Goal: Task Accomplishment & Management: Manage account settings

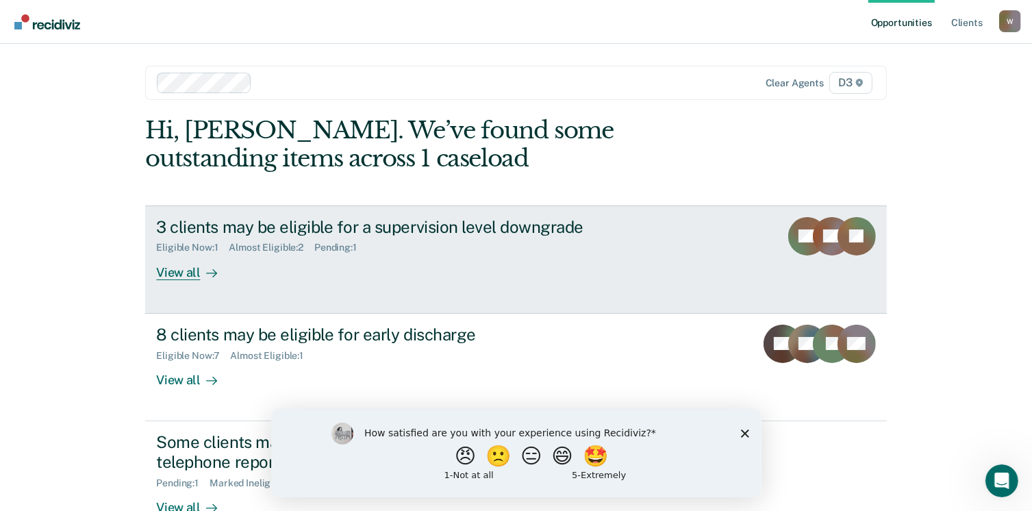
click at [201, 275] on div at bounding box center [209, 272] width 16 height 16
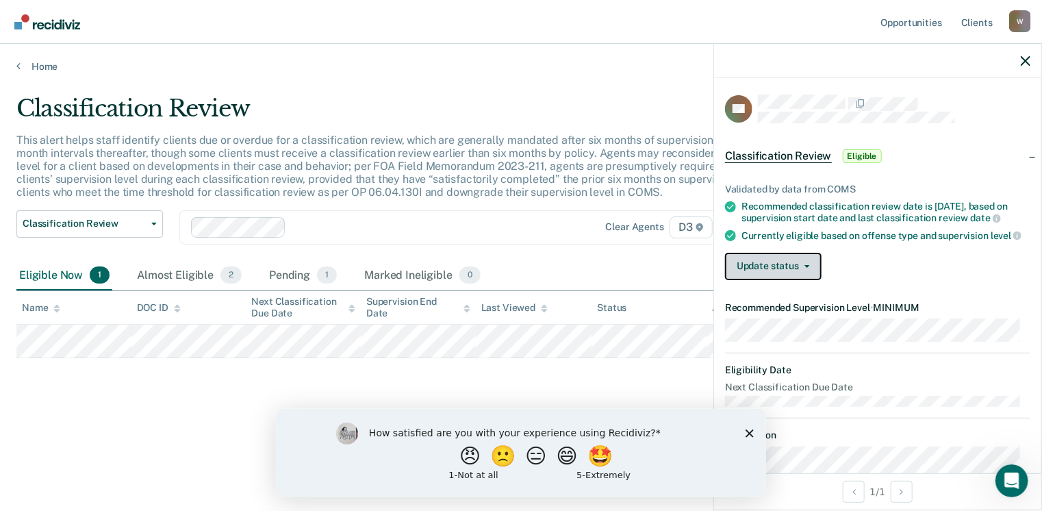
click at [796, 275] on button "Update status" at bounding box center [773, 266] width 97 height 27
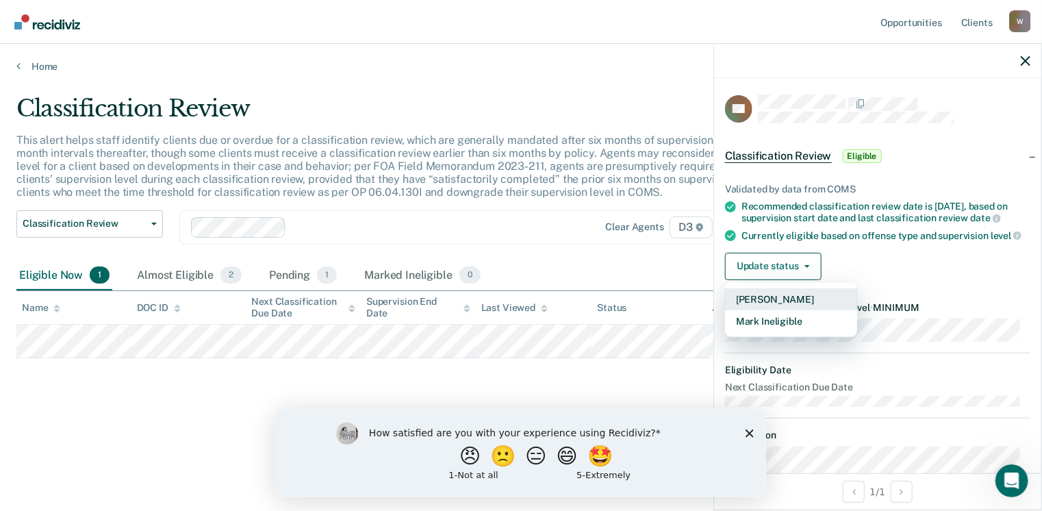
click at [787, 309] on button "[PERSON_NAME]" at bounding box center [791, 299] width 132 height 22
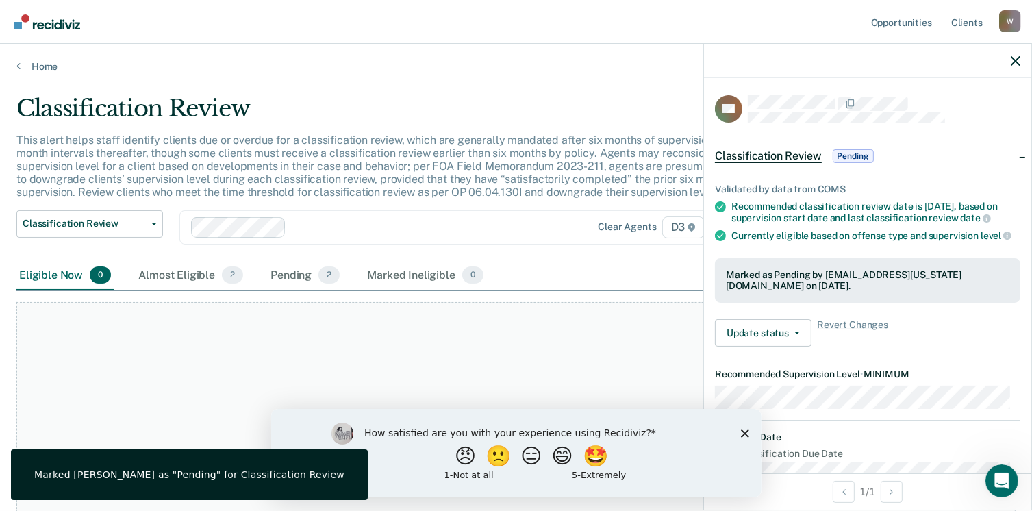
click at [559, 313] on div "At this time, there are no clients who are Eligible Now. Please navigate to one…" at bounding box center [515, 453] width 999 height 303
click at [47, 68] on link "Home" at bounding box center [515, 66] width 999 height 12
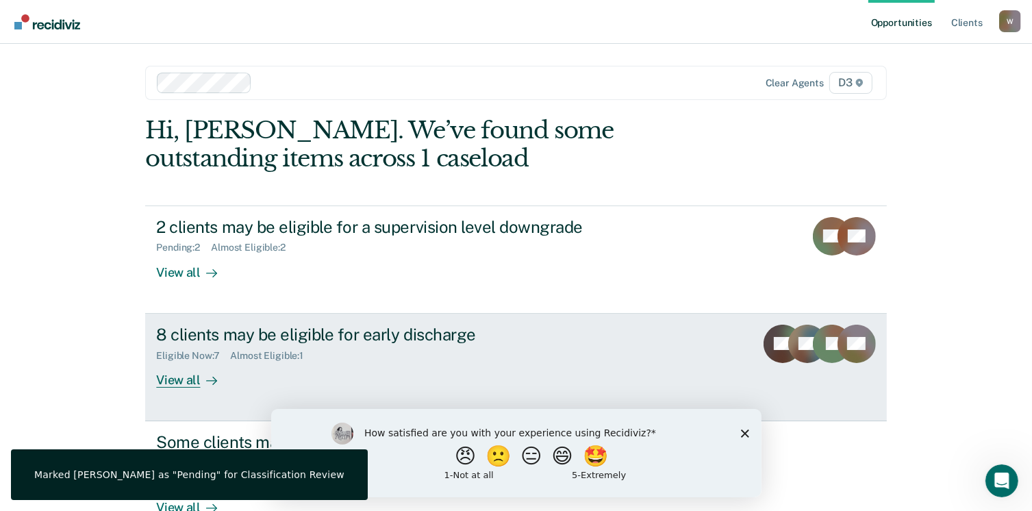
click at [184, 381] on div "View all" at bounding box center [194, 374] width 77 height 27
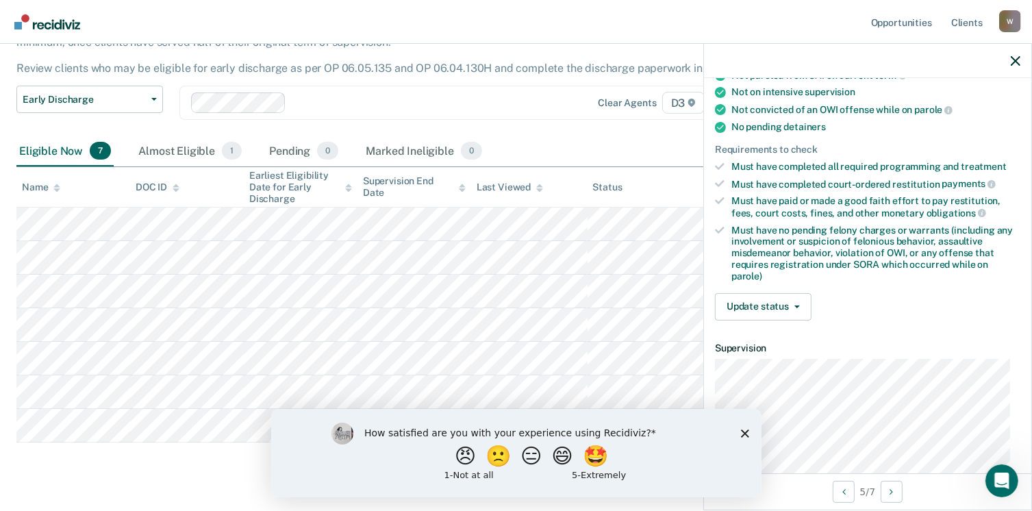
scroll to position [274, 0]
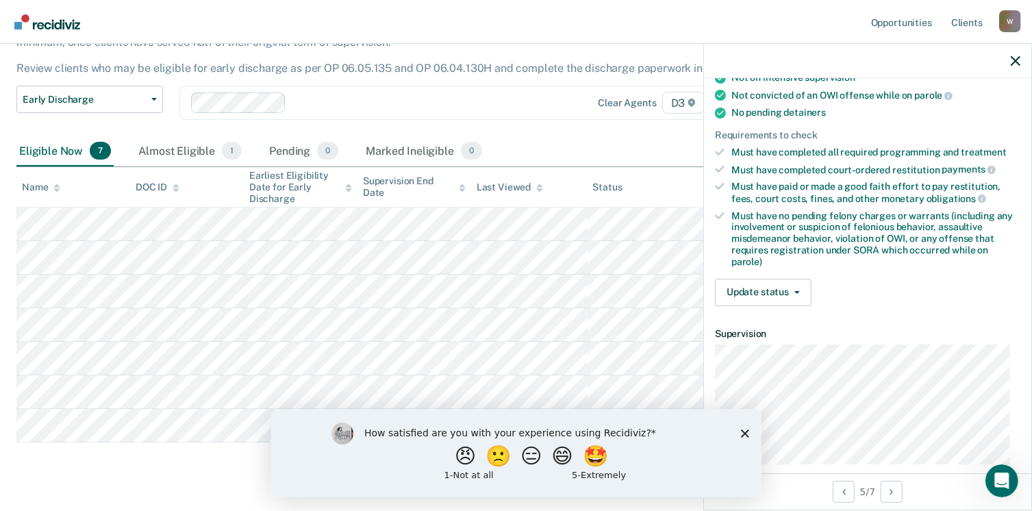
click at [742, 433] on icon "Close survey" at bounding box center [744, 433] width 8 height 8
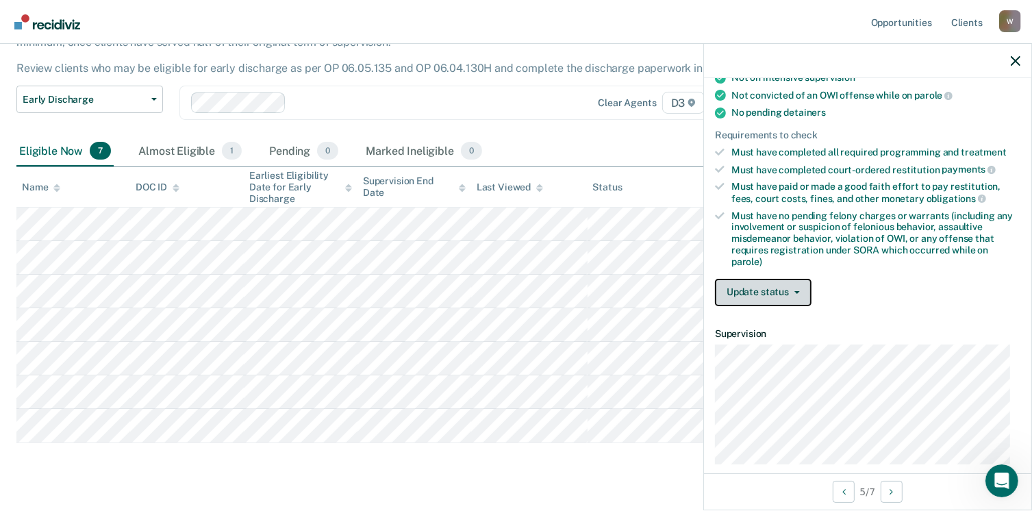
click at [768, 294] on button "Update status" at bounding box center [763, 292] width 97 height 27
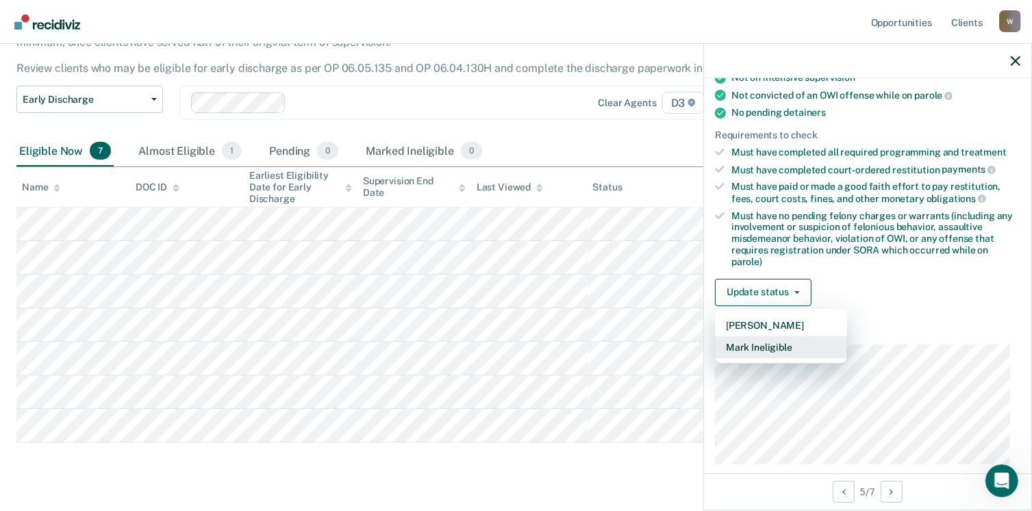
click at [768, 337] on button "Mark Ineligible" at bounding box center [781, 347] width 132 height 22
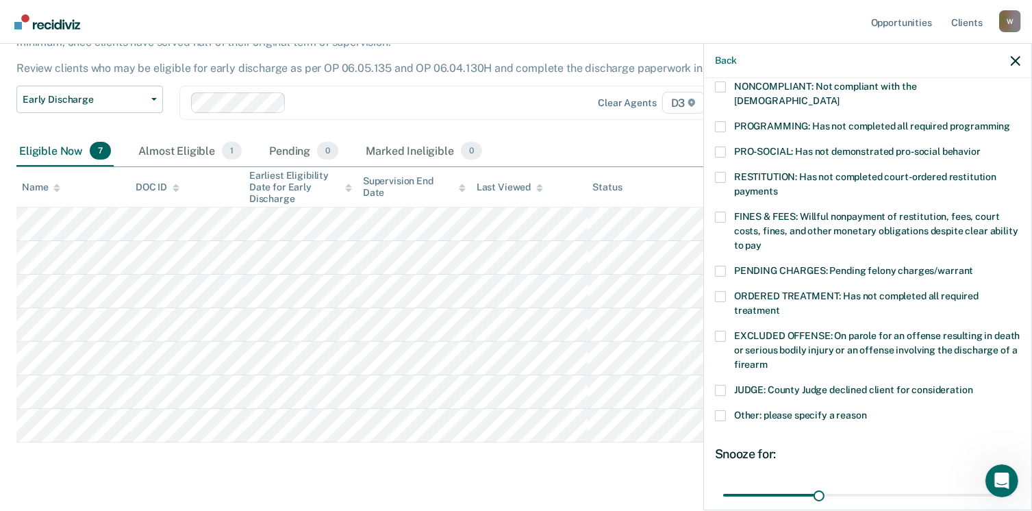
click at [722, 212] on span at bounding box center [720, 217] width 11 height 11
click at [762, 240] on input "FINES & FEES: Willful nonpayment of restitution, fees, court costs, fines, and …" at bounding box center [762, 240] width 0 height 0
click at [720, 212] on span at bounding box center [720, 217] width 11 height 11
click at [762, 240] on input "FINES & FEES: Willful nonpayment of restitution, fees, court costs, fines, and …" at bounding box center [762, 240] width 0 height 0
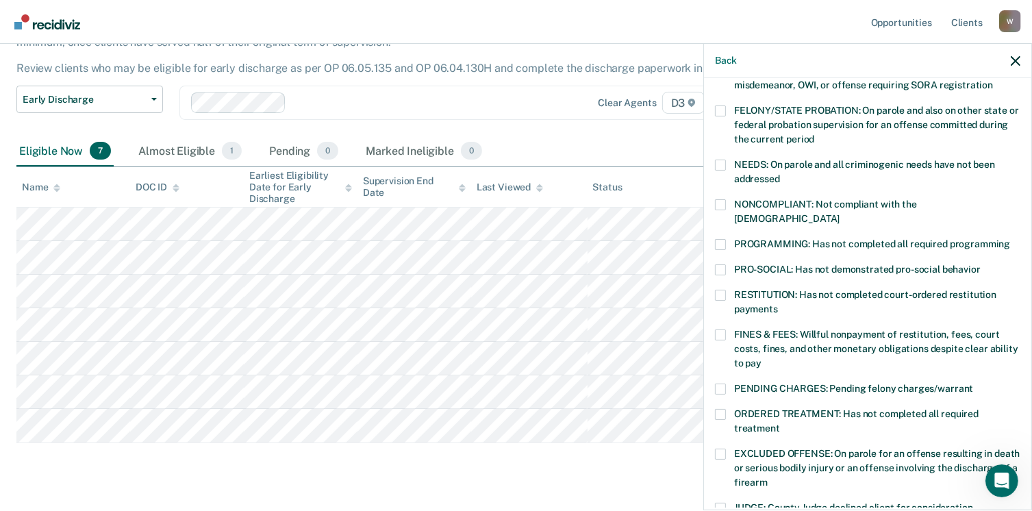
scroll to position [157, 0]
click at [718, 166] on span at bounding box center [720, 164] width 11 height 11
click at [780, 173] on input "NEEDS: On parole and all criminogenic needs have not been addressed" at bounding box center [780, 173] width 0 height 0
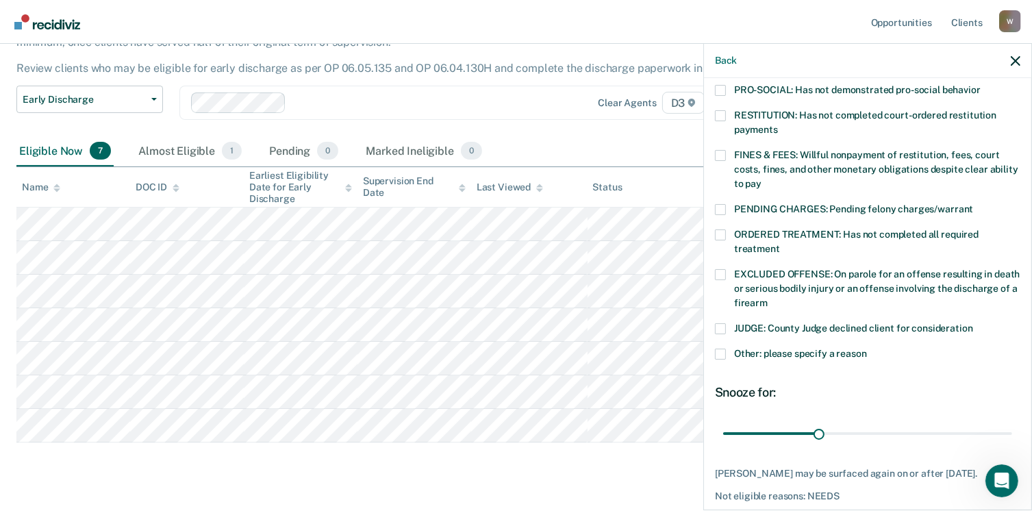
scroll to position [377, 0]
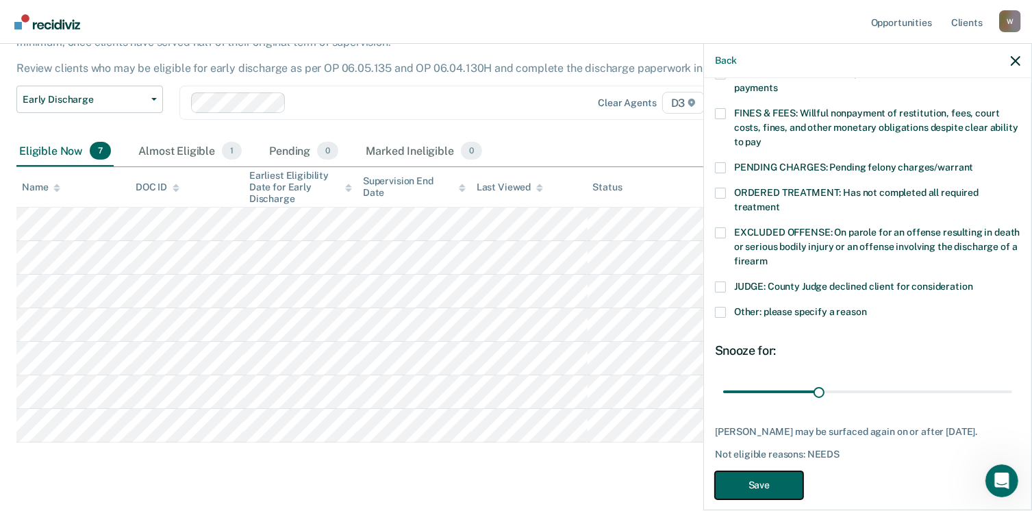
click at [776, 471] on button "Save" at bounding box center [759, 485] width 88 height 28
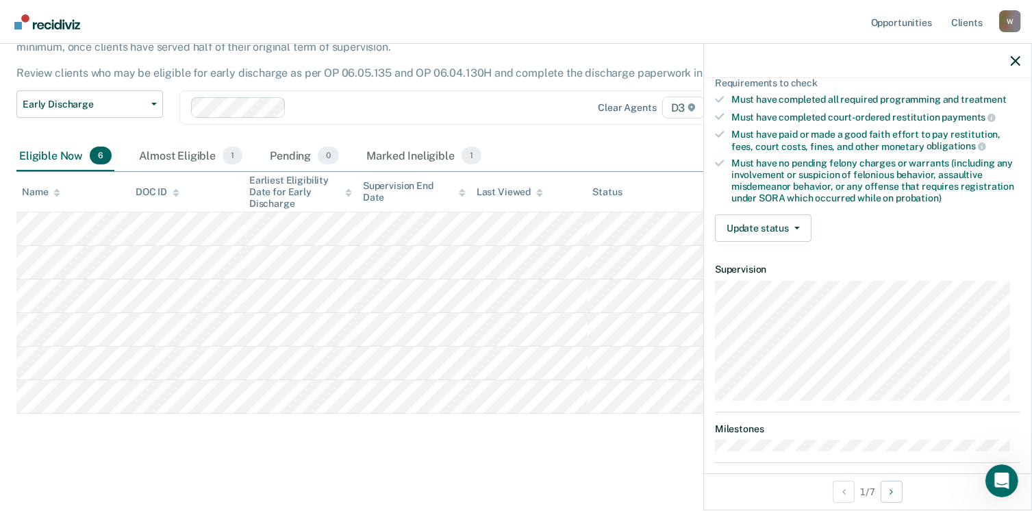
scroll to position [221, 0]
click at [1016, 63] on icon "button" at bounding box center [1016, 61] width 10 height 10
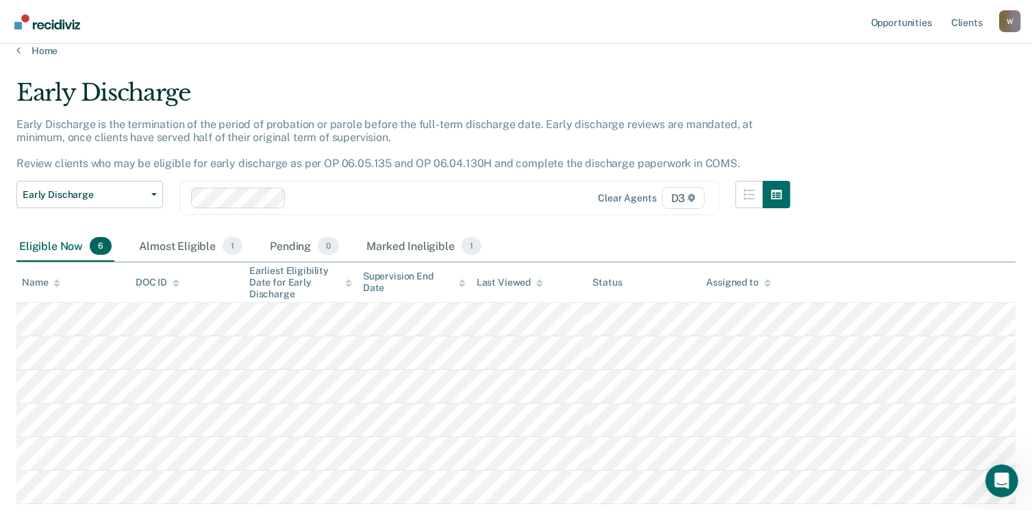
scroll to position [0, 0]
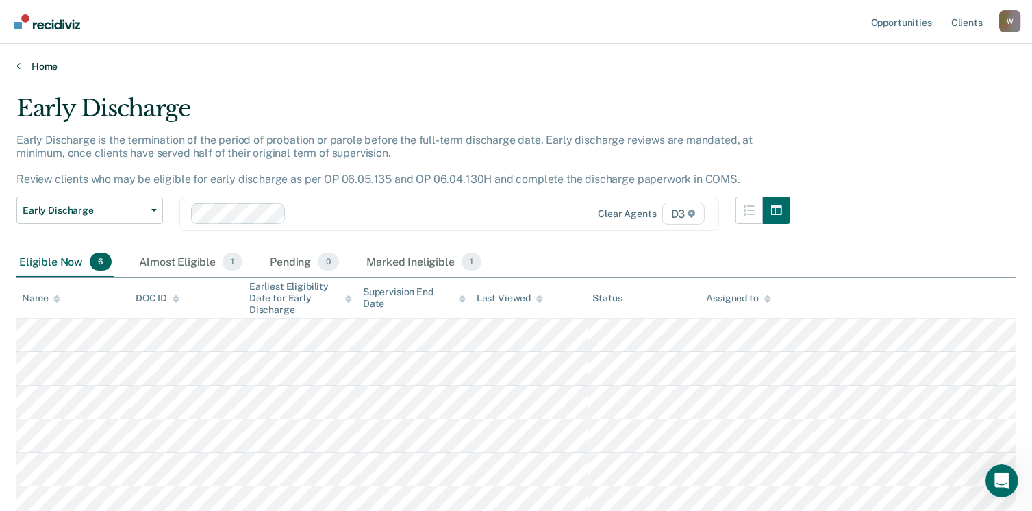
click at [45, 66] on link "Home" at bounding box center [515, 66] width 999 height 12
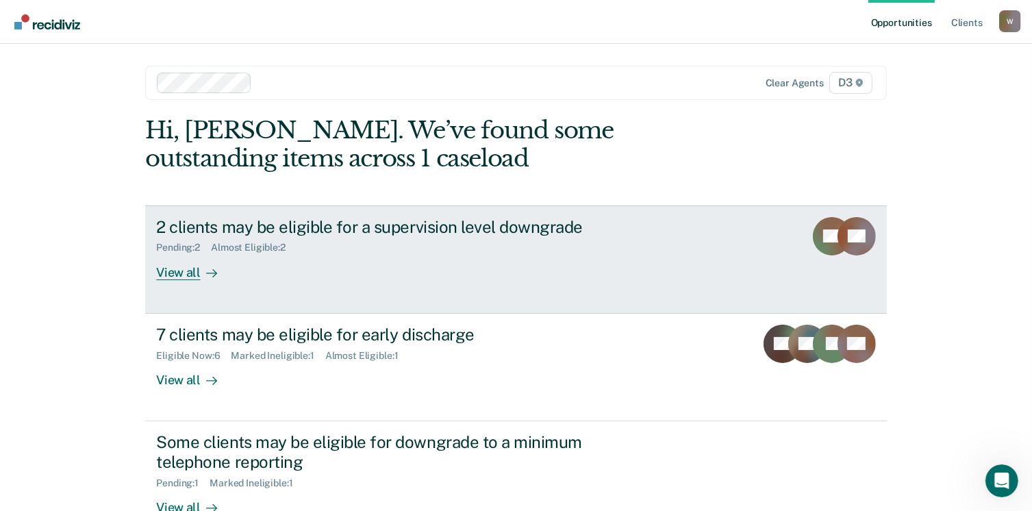
click at [178, 247] on div "Pending : 2" at bounding box center [183, 248] width 55 height 12
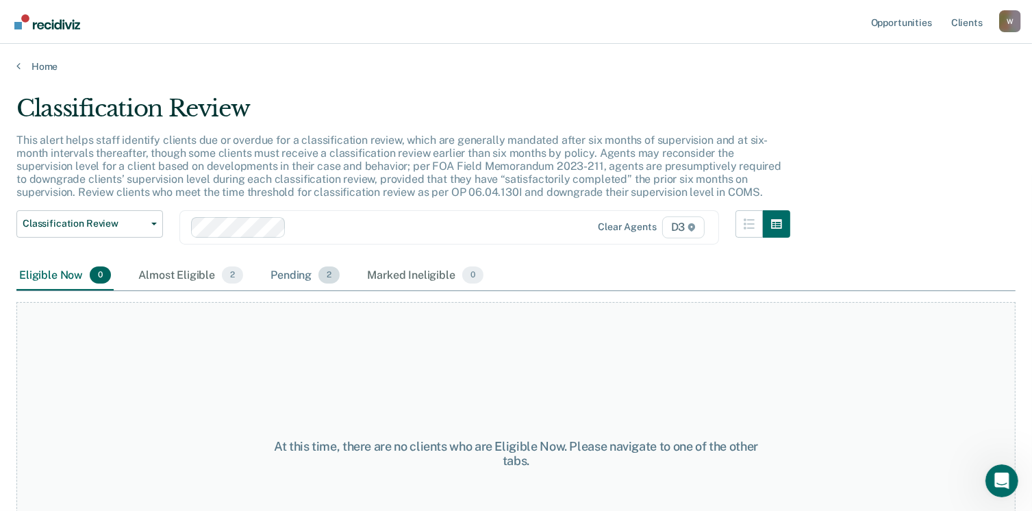
click at [280, 273] on div "Pending 2" at bounding box center [305, 276] width 75 height 30
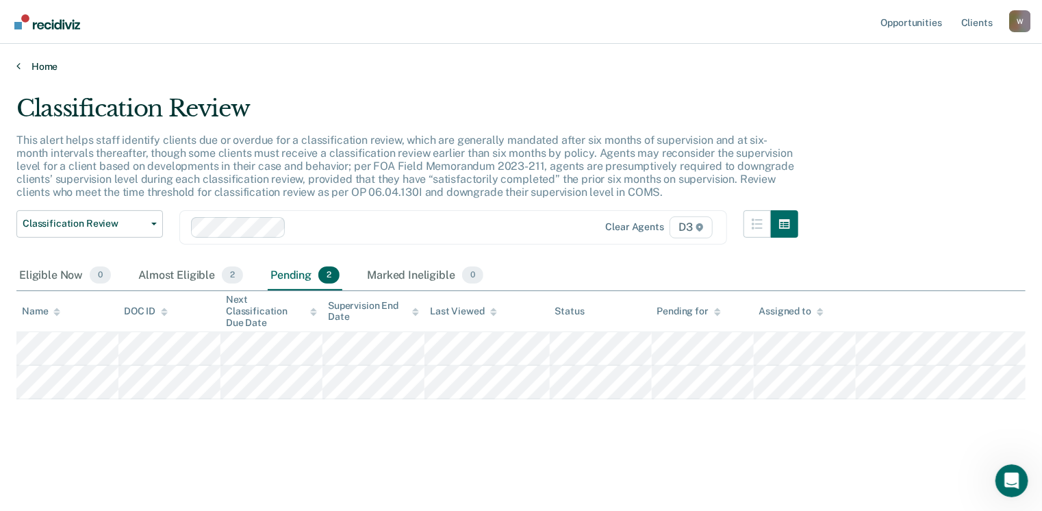
click at [58, 67] on link "Home" at bounding box center [520, 66] width 1009 height 12
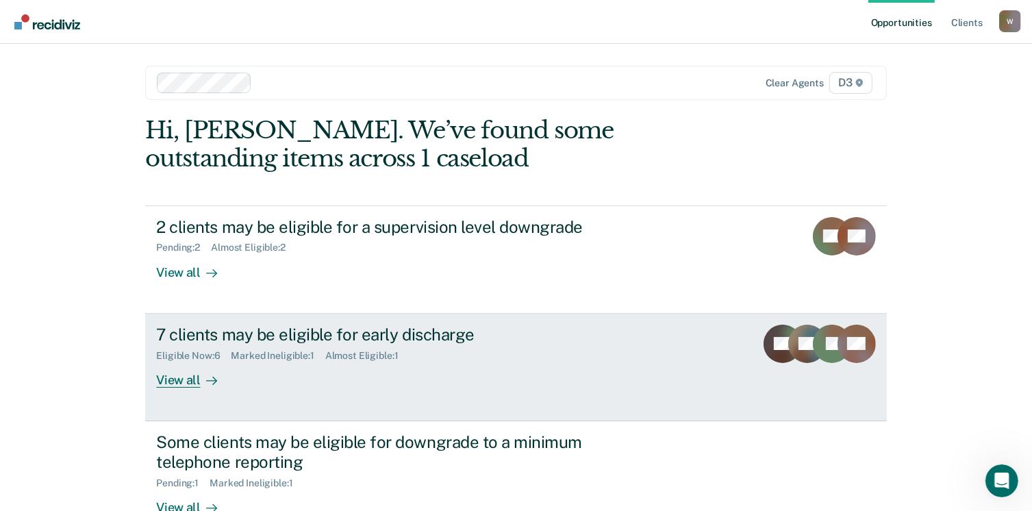
click at [179, 381] on div "View all" at bounding box center [194, 374] width 77 height 27
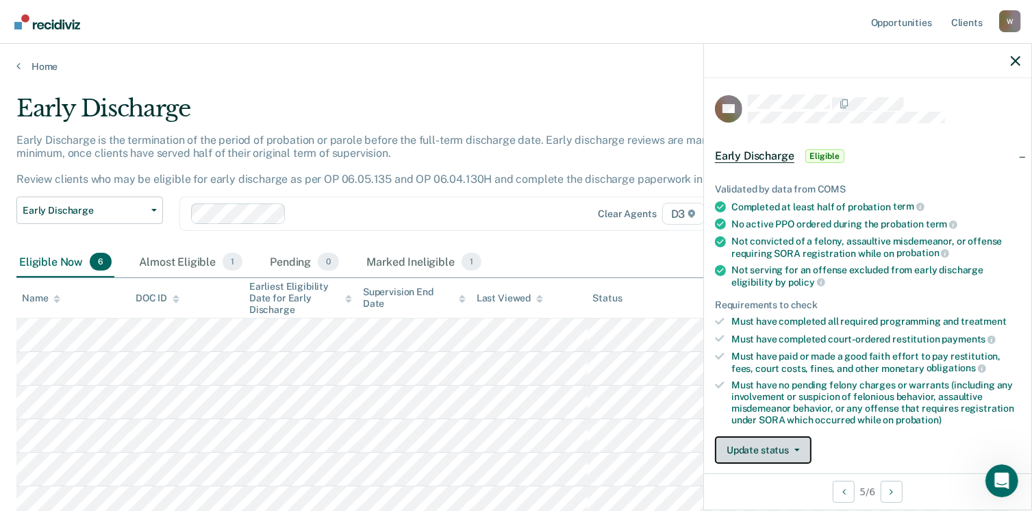
click at [776, 440] on button "Update status" at bounding box center [763, 449] width 97 height 27
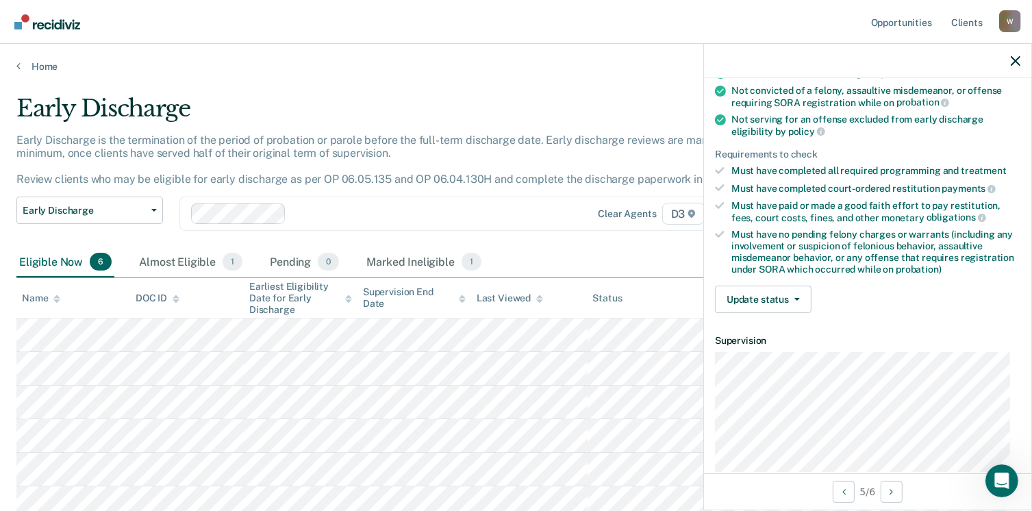
scroll to position [154, 0]
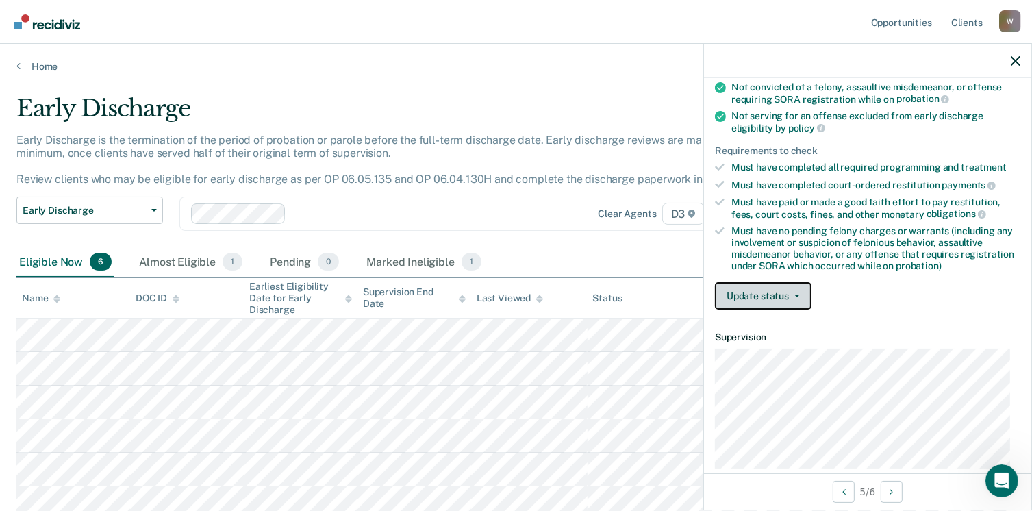
click at [784, 294] on button "Update status" at bounding box center [763, 295] width 97 height 27
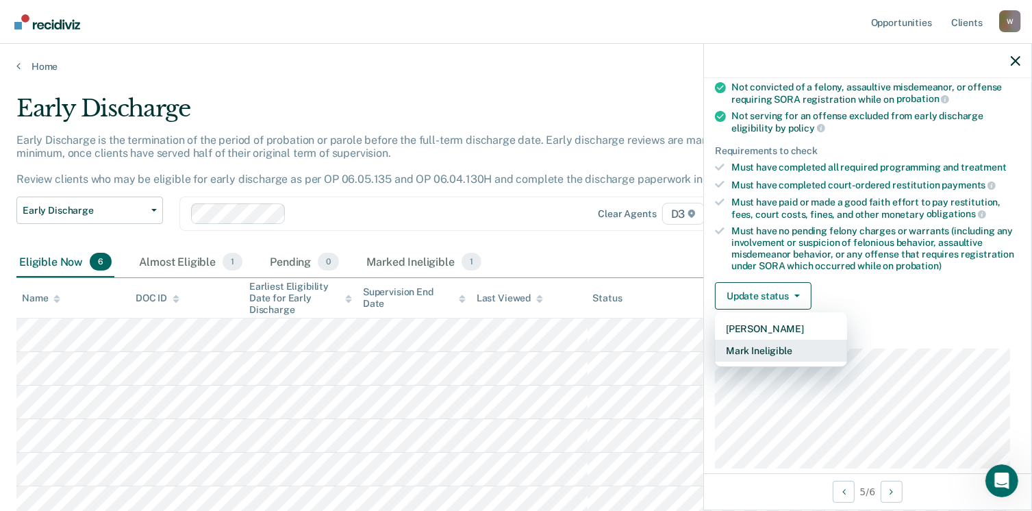
click at [768, 345] on button "Mark Ineligible" at bounding box center [781, 351] width 132 height 22
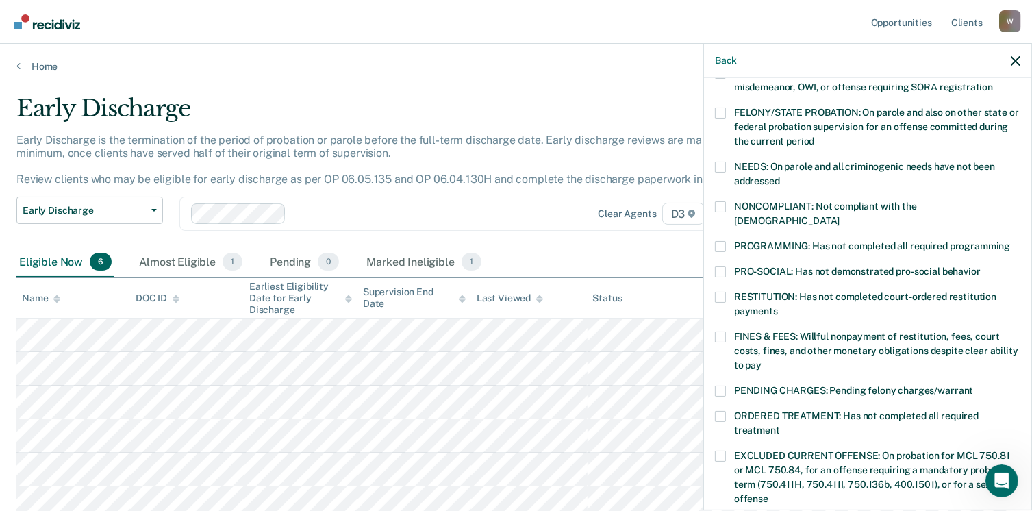
click at [726, 331] on label "FINES & FEES: Willful nonpayment of restitution, fees, court costs, fines, and …" at bounding box center [867, 352] width 305 height 43
click at [762, 360] on input "FINES & FEES: Willful nonpayment of restitution, fees, court costs, fines, and …" at bounding box center [762, 360] width 0 height 0
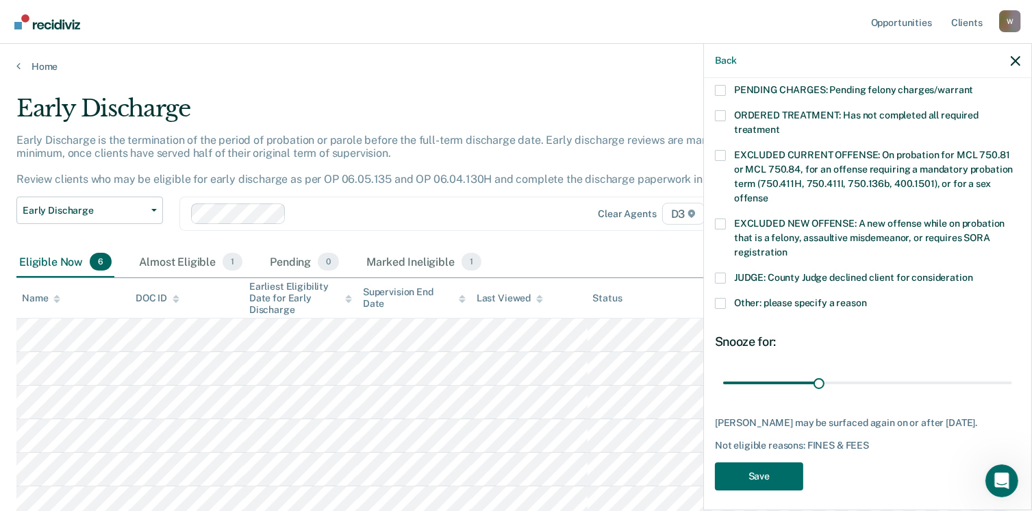
scroll to position [457, 0]
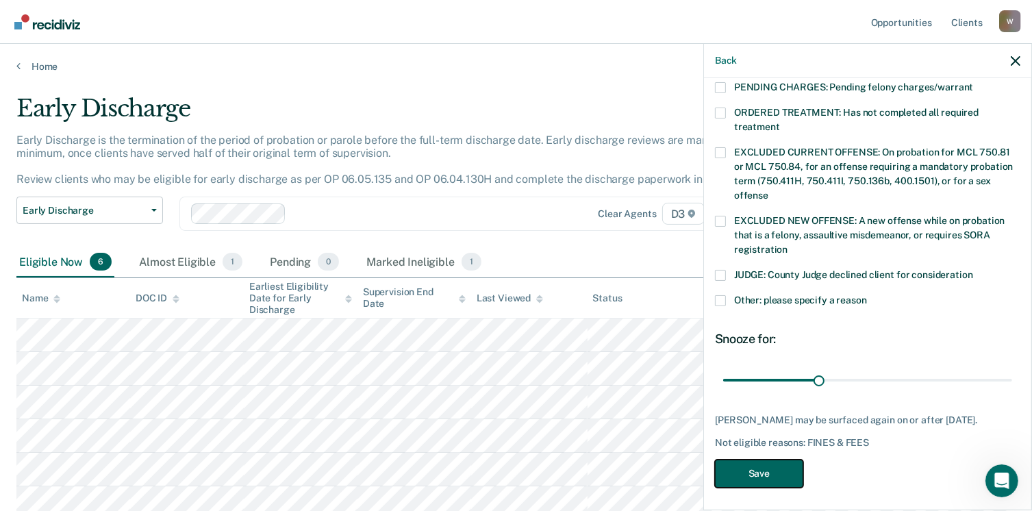
click at [778, 465] on button "Save" at bounding box center [759, 474] width 88 height 28
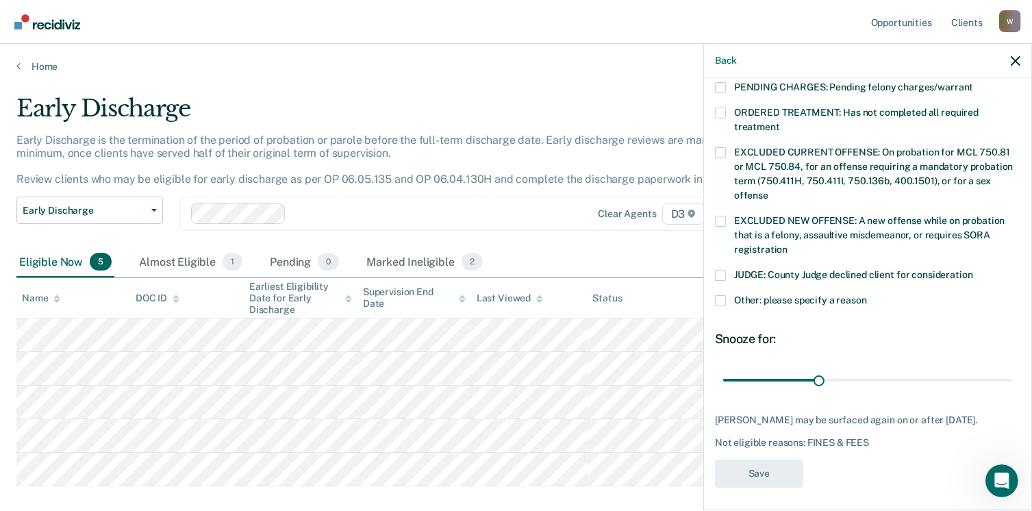
scroll to position [389, 0]
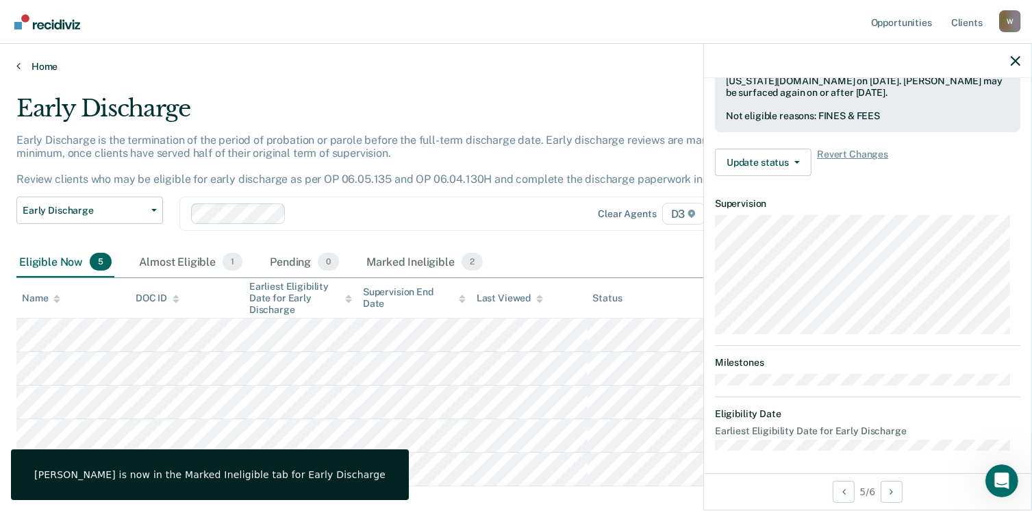
click at [52, 64] on link "Home" at bounding box center [515, 66] width 999 height 12
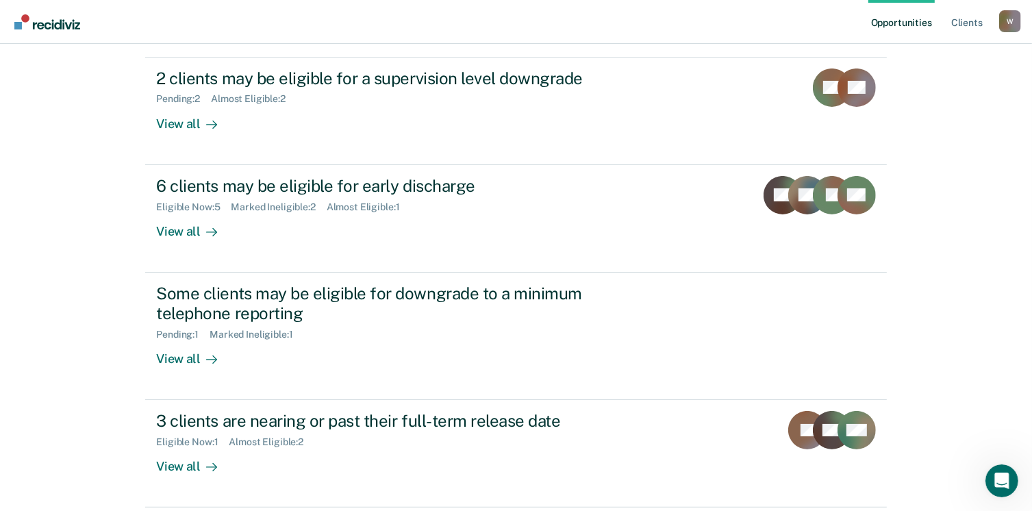
scroll to position [150, 0]
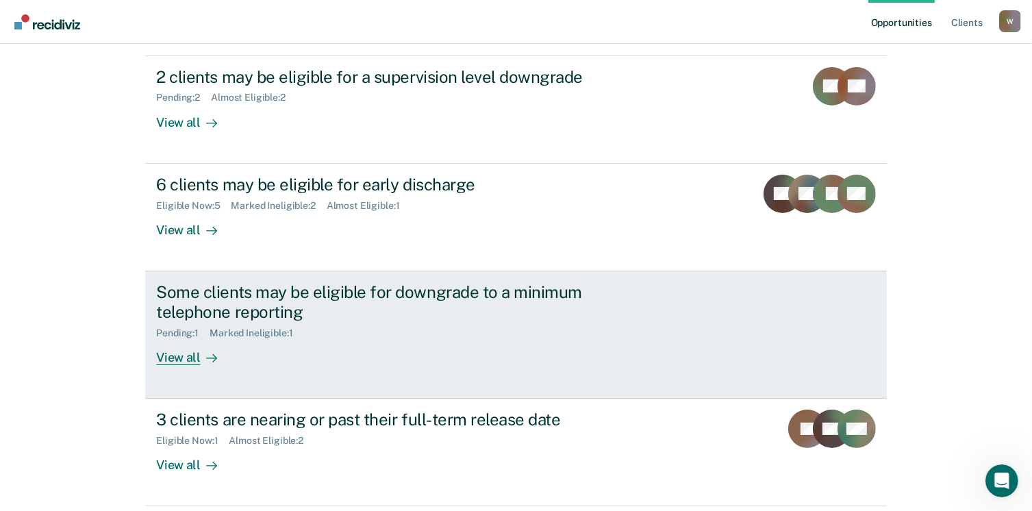
click at [347, 331] on div "Pending : 1 Marked Ineligible : 1" at bounding box center [396, 330] width 481 height 17
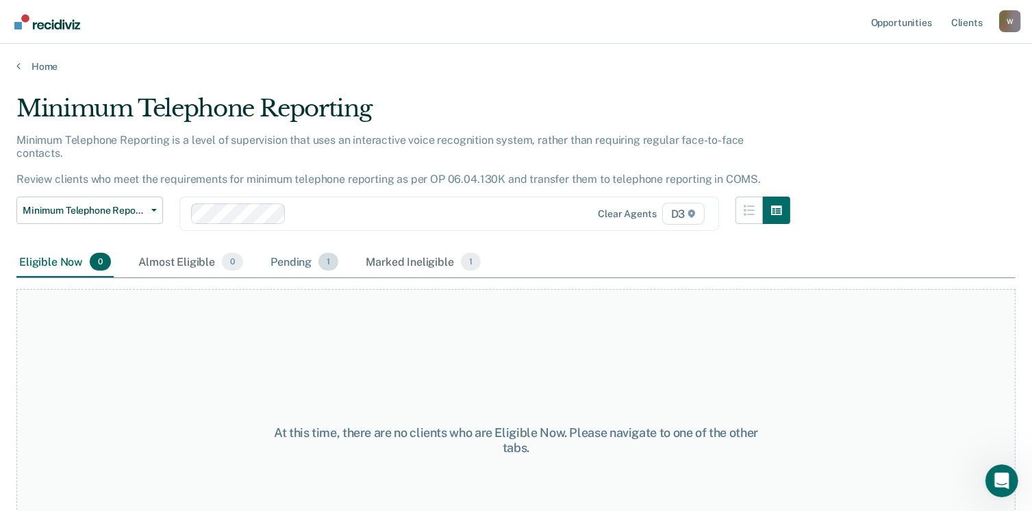
click at [303, 247] on div "Pending 1" at bounding box center [304, 262] width 73 height 30
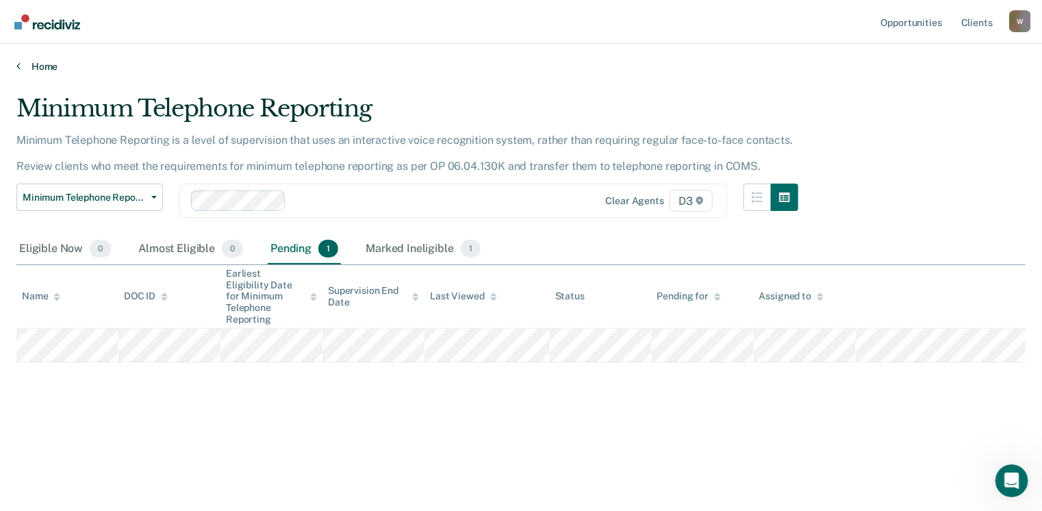
click at [43, 62] on link "Home" at bounding box center [520, 66] width 1009 height 12
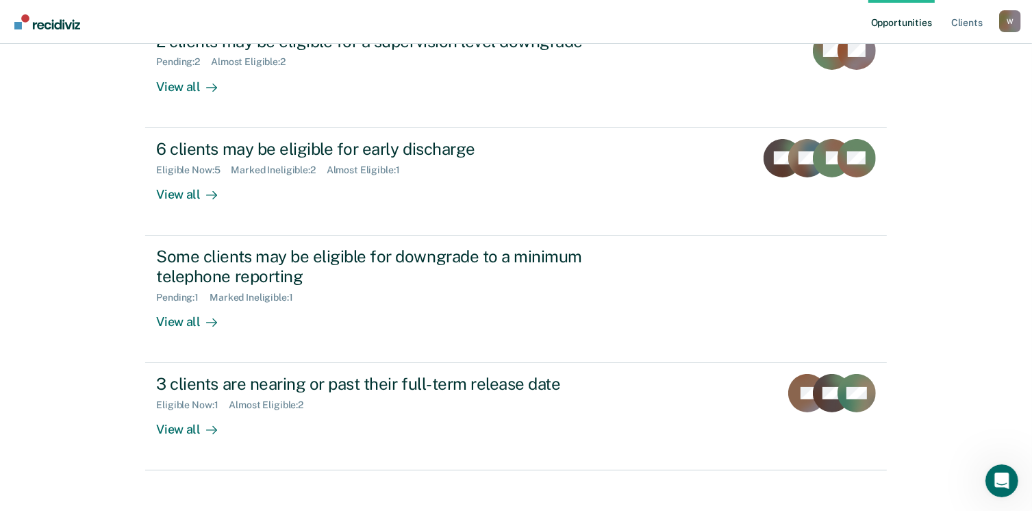
scroll to position [186, 0]
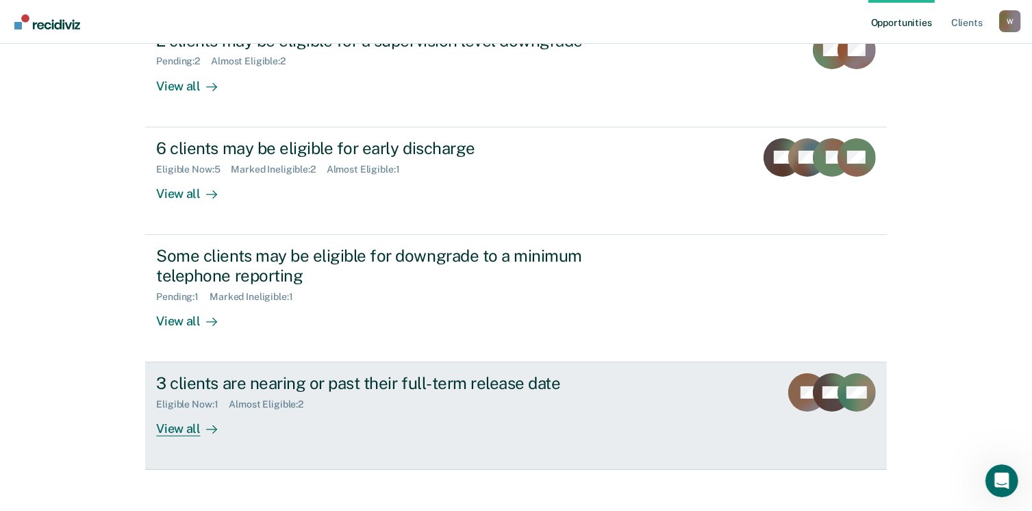
click at [338, 402] on div "Eligible Now : 1 Almost Eligible : 2" at bounding box center [396, 401] width 481 height 17
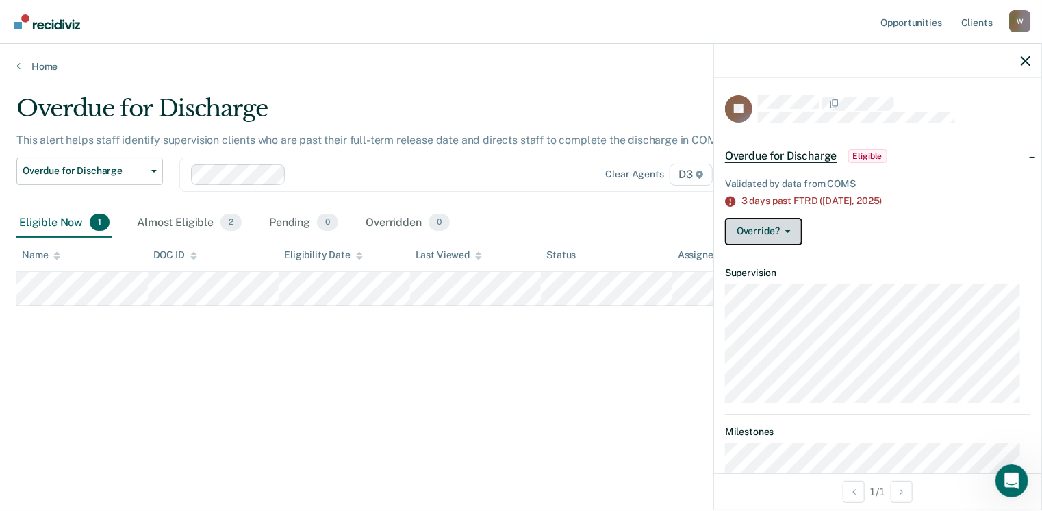
click at [786, 230] on icon "button" at bounding box center [788, 231] width 5 height 3
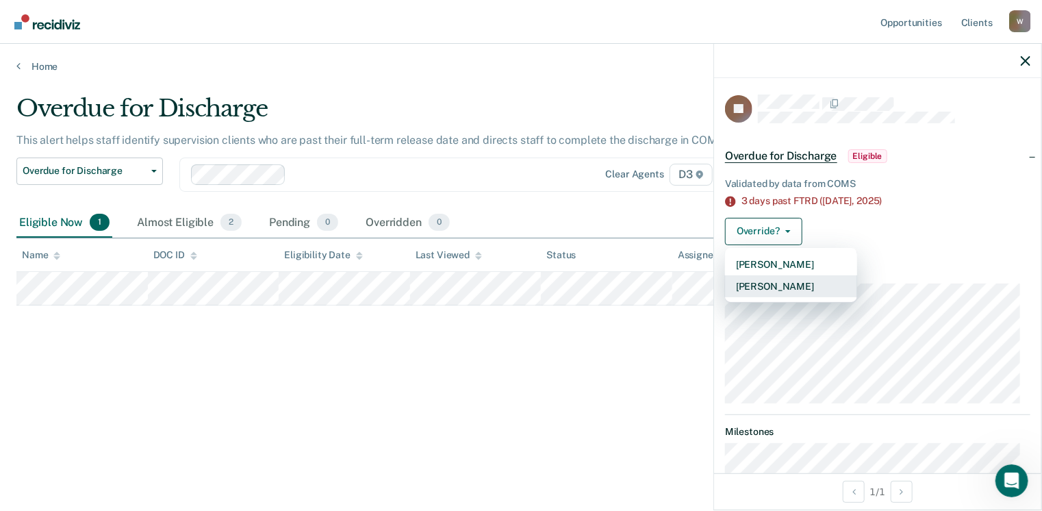
click at [779, 284] on button "[PERSON_NAME]" at bounding box center [791, 286] width 132 height 22
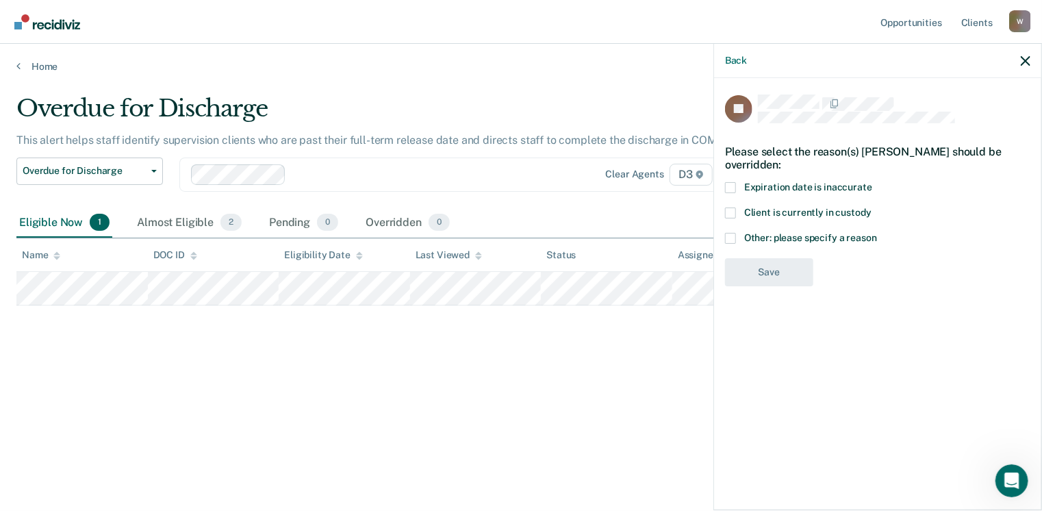
click at [731, 182] on span at bounding box center [730, 187] width 11 height 11
click at [872, 182] on input "Expiration date is inaccurate" at bounding box center [872, 182] width 0 height 0
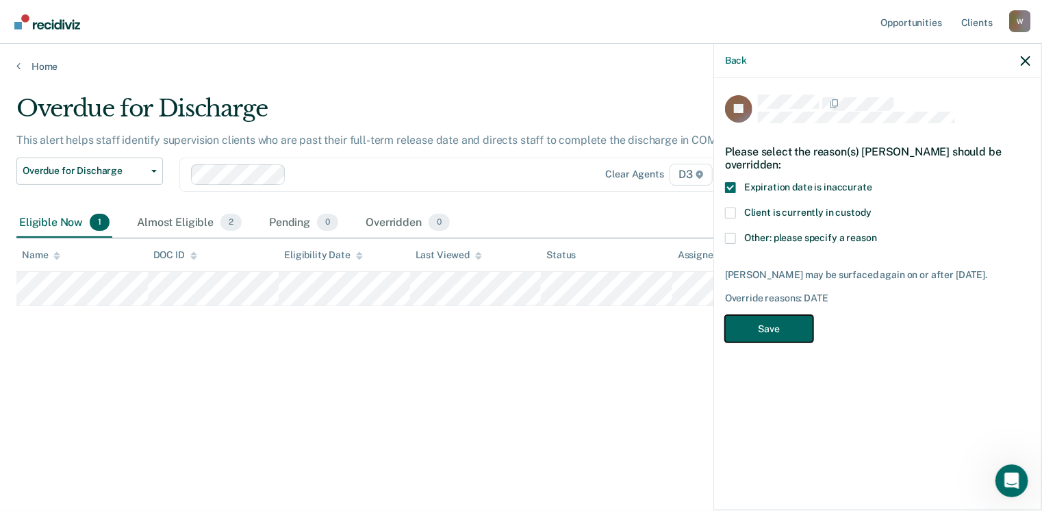
click at [762, 315] on button "Save" at bounding box center [769, 329] width 88 height 28
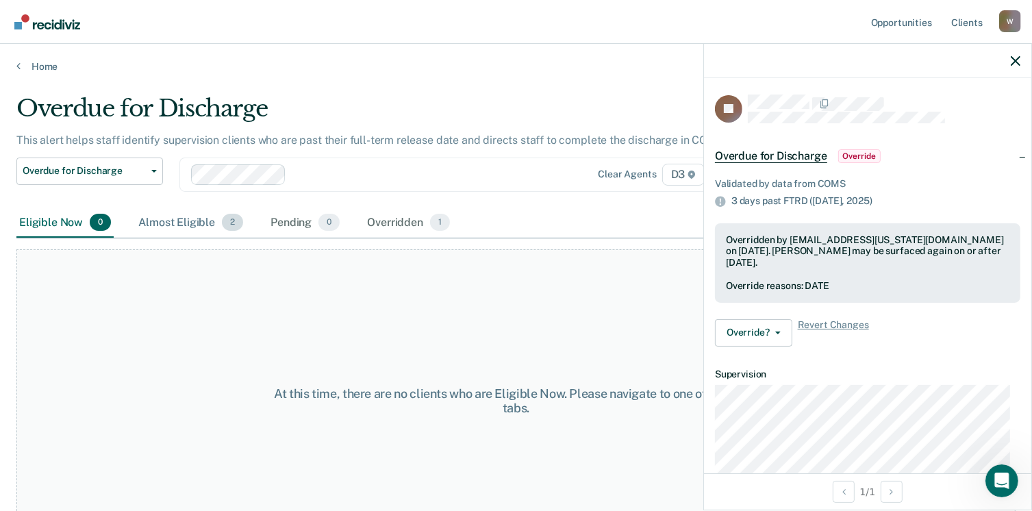
click at [189, 220] on div "Almost Eligible 2" at bounding box center [191, 223] width 110 height 30
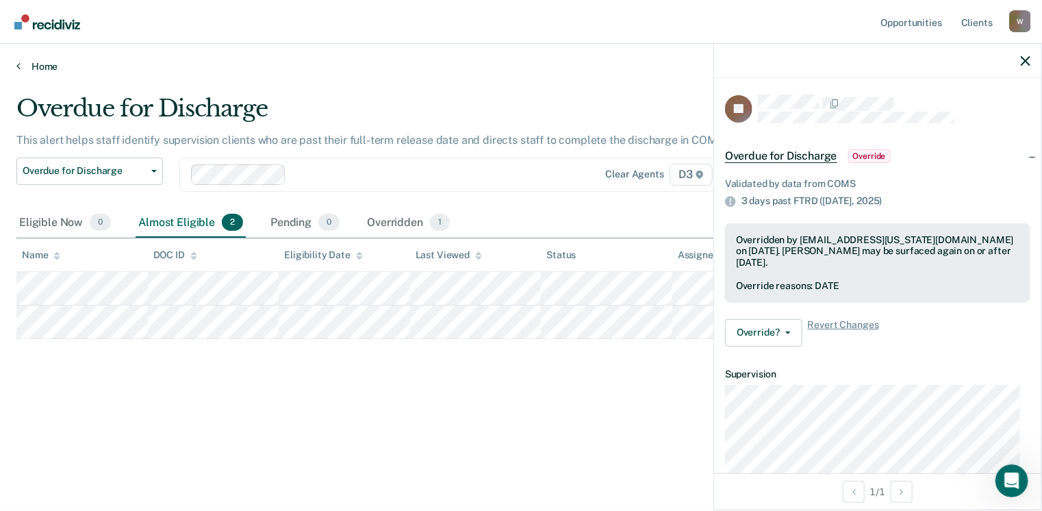
click at [39, 64] on link "Home" at bounding box center [520, 66] width 1009 height 12
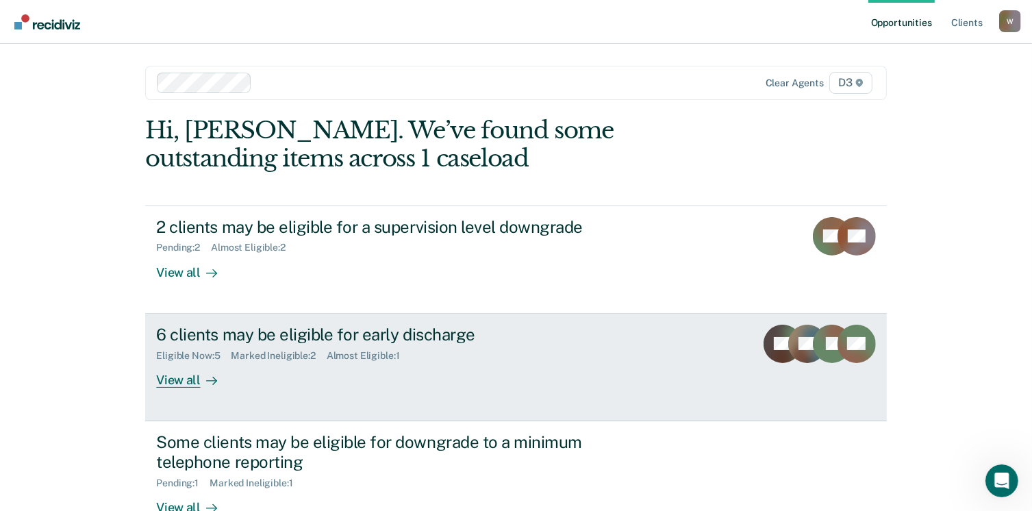
click at [187, 380] on div "View all" at bounding box center [194, 374] width 77 height 27
click at [178, 377] on div "View all" at bounding box center [194, 374] width 77 height 27
